Goal: Information Seeking & Learning: Learn about a topic

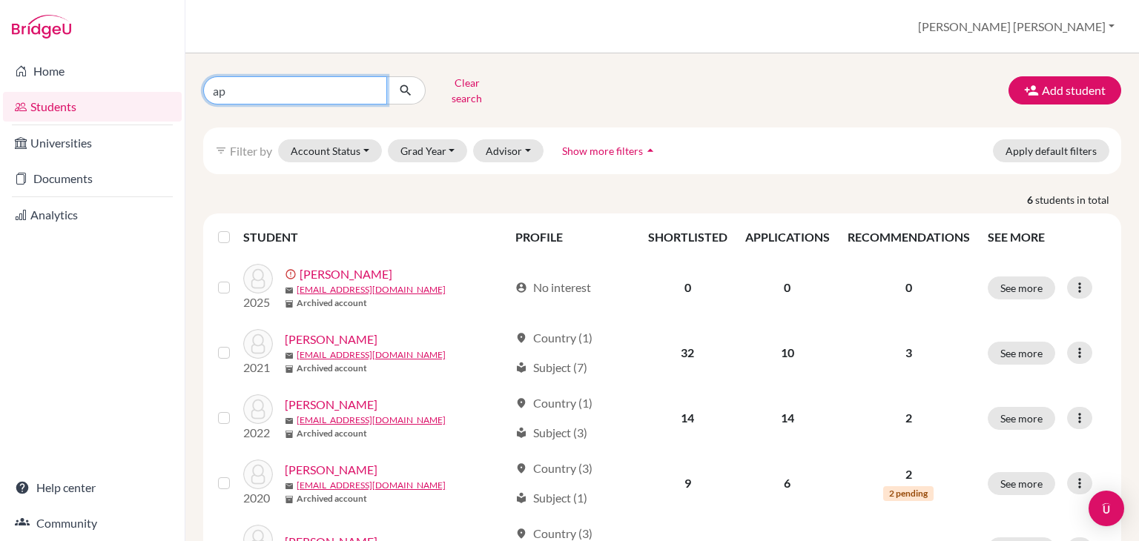
click at [252, 85] on input "ap" at bounding box center [295, 90] width 184 height 28
click at [373, 87] on input "ap" at bounding box center [295, 90] width 184 height 28
type input "b"
type input "[PERSON_NAME]"
click button "submit" at bounding box center [405, 90] width 39 height 28
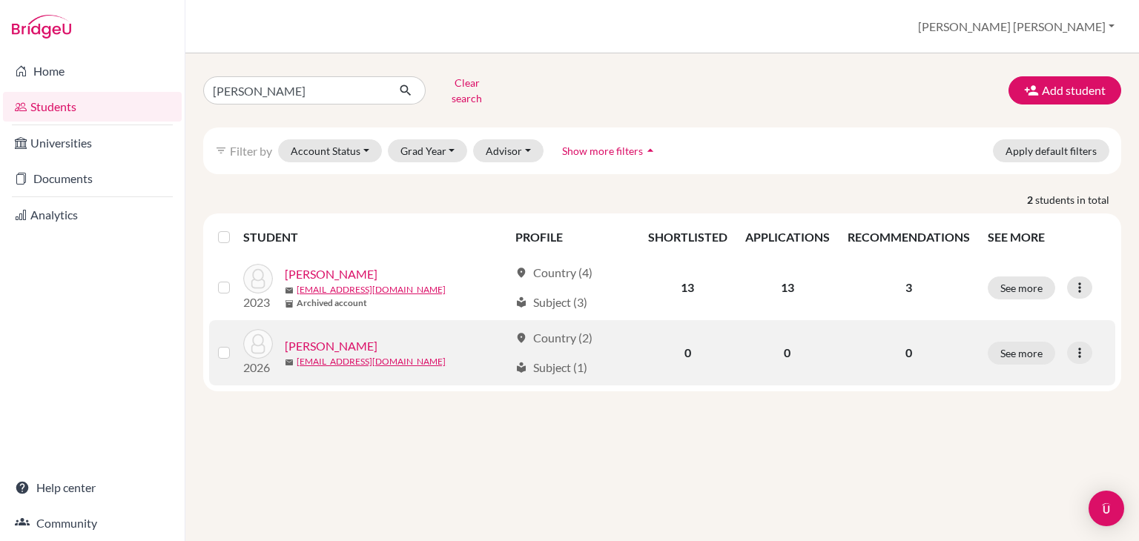
click at [344, 337] on link "[PERSON_NAME]" at bounding box center [331, 346] width 93 height 18
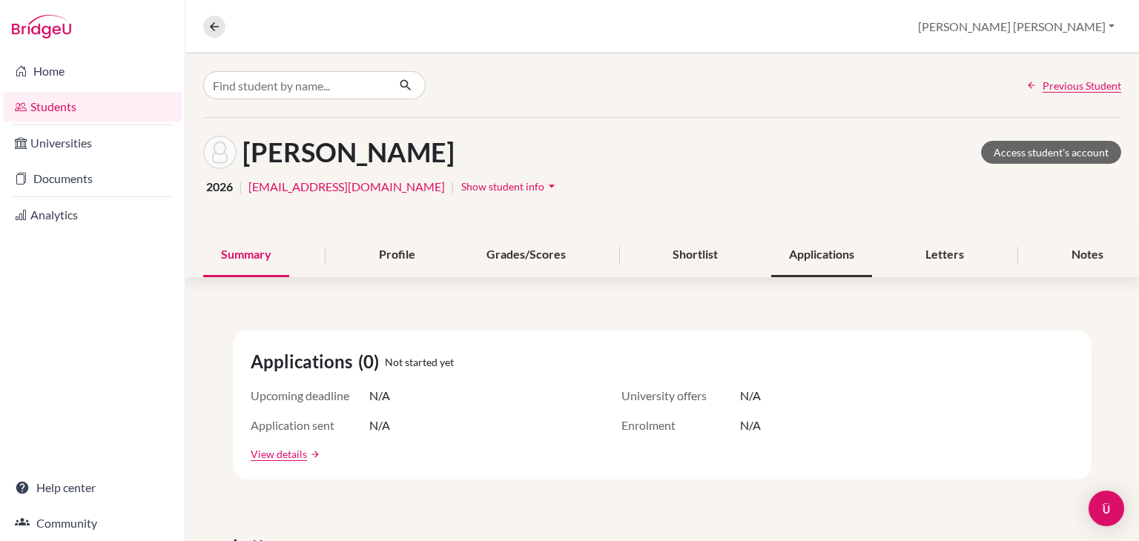
click at [807, 245] on div "Applications" at bounding box center [821, 256] width 101 height 44
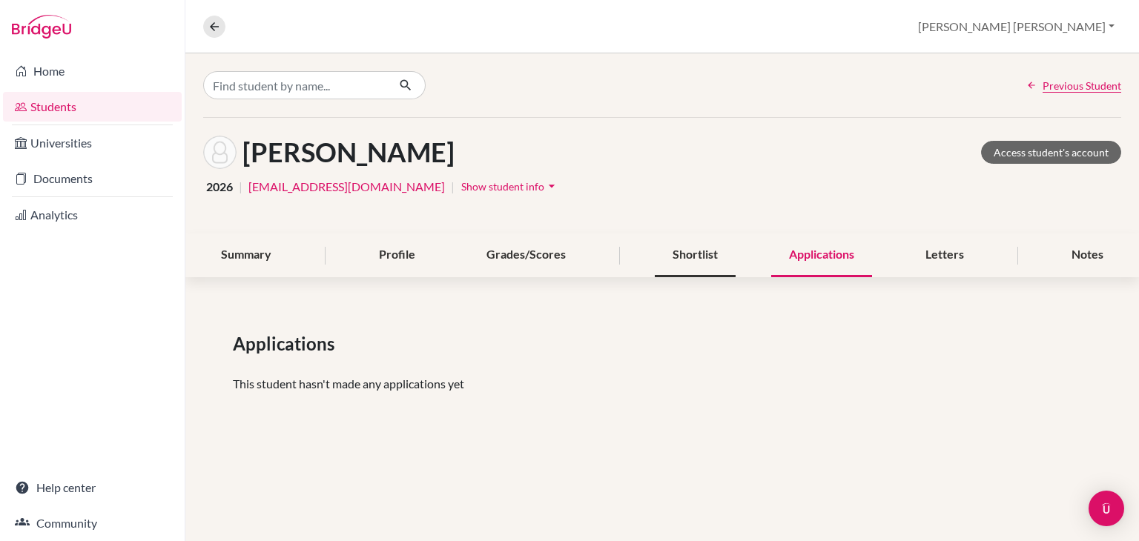
click at [665, 268] on div "Shortlist" at bounding box center [695, 256] width 81 height 44
click at [44, 108] on link "Students" at bounding box center [92, 107] width 179 height 30
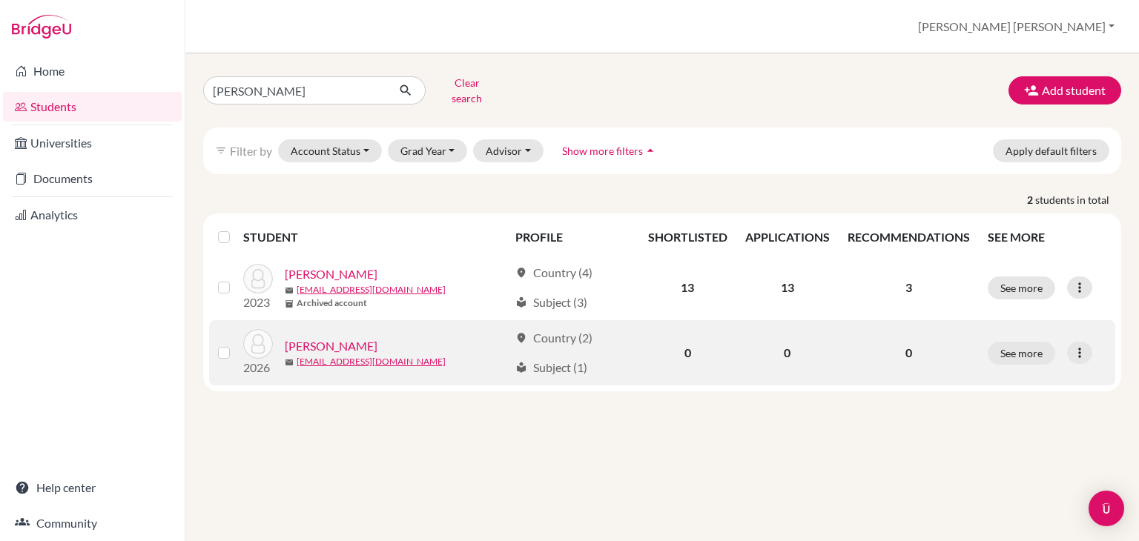
click at [318, 337] on link "[PERSON_NAME]" at bounding box center [331, 346] width 93 height 18
